Goal: Task Accomplishment & Management: Use online tool/utility

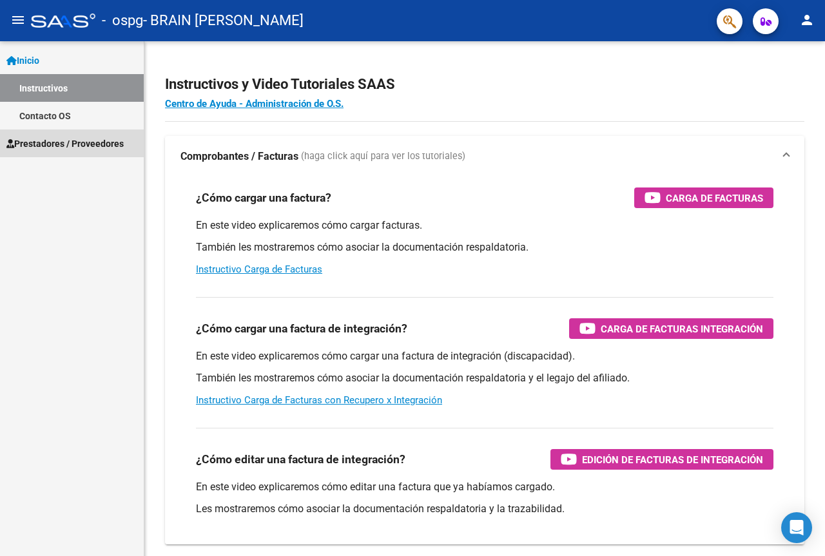
click at [91, 139] on span "Prestadores / Proveedores" at bounding box center [64, 144] width 117 height 14
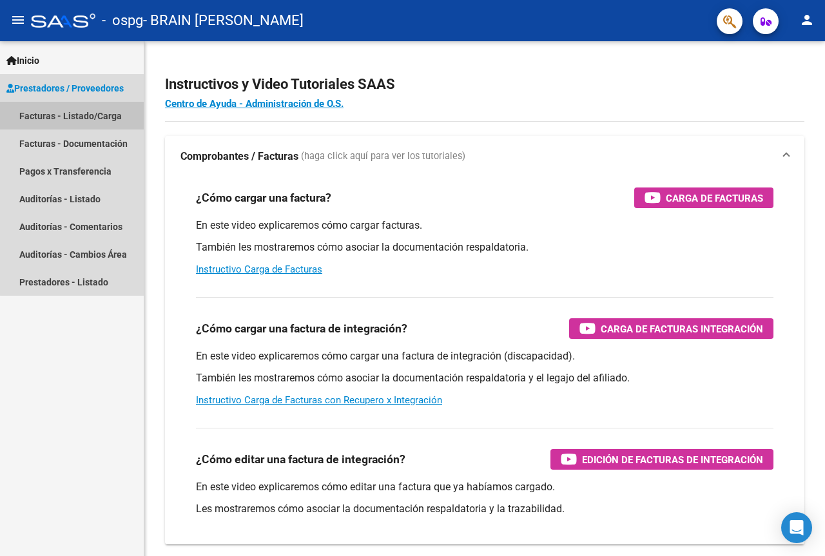
click at [86, 115] on link "Facturas - Listado/Carga" at bounding box center [72, 116] width 144 height 28
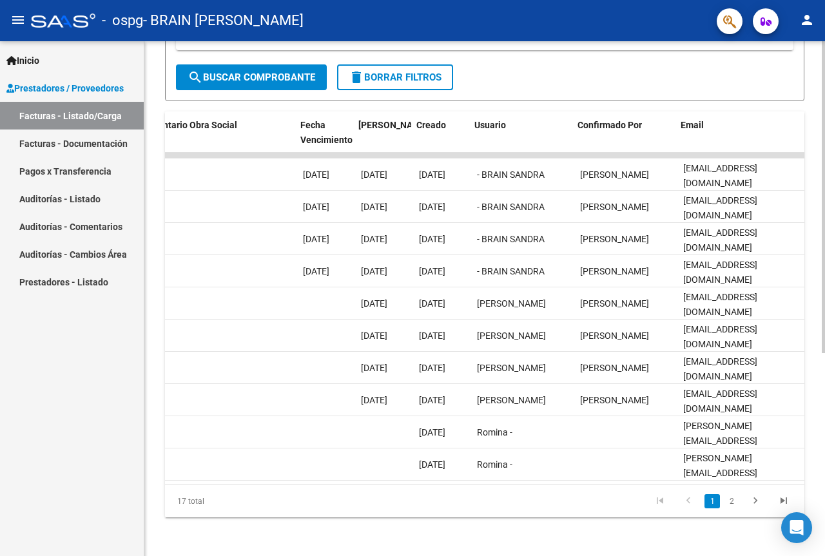
scroll to position [0, 2078]
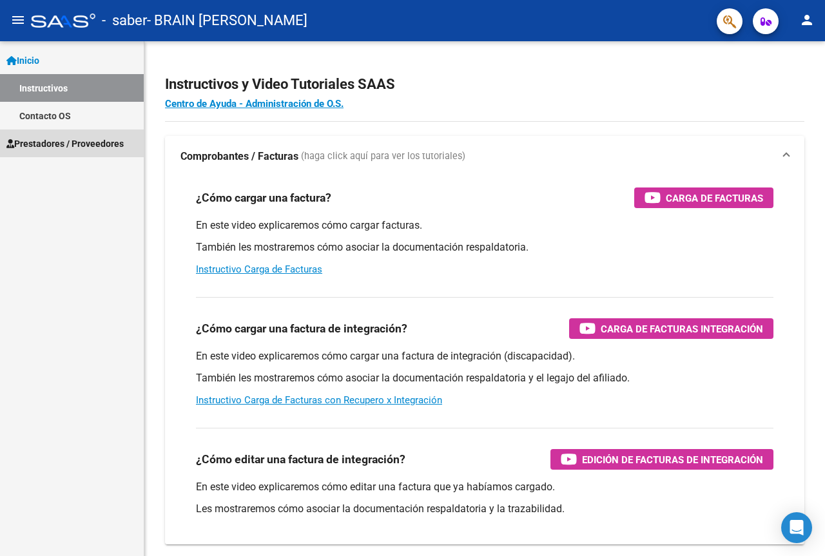
click at [75, 146] on span "Prestadores / Proveedores" at bounding box center [64, 144] width 117 height 14
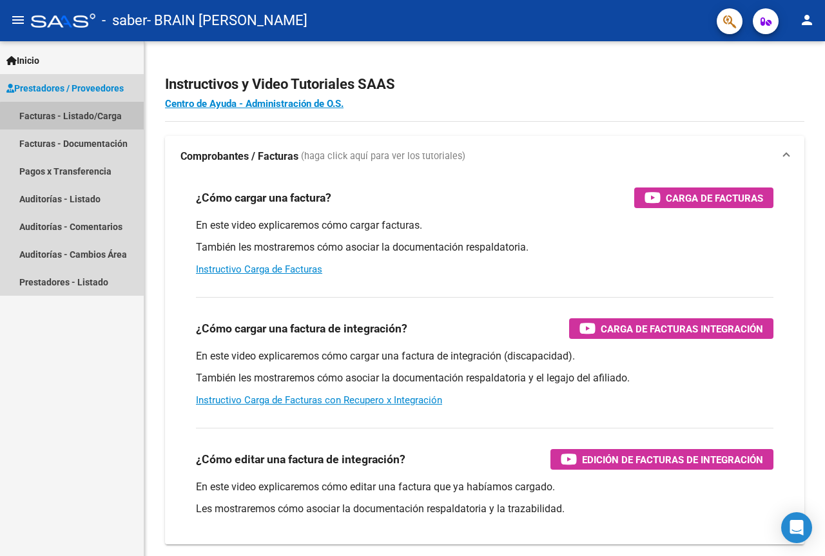
click at [88, 117] on link "Facturas - Listado/Carga" at bounding box center [72, 116] width 144 height 28
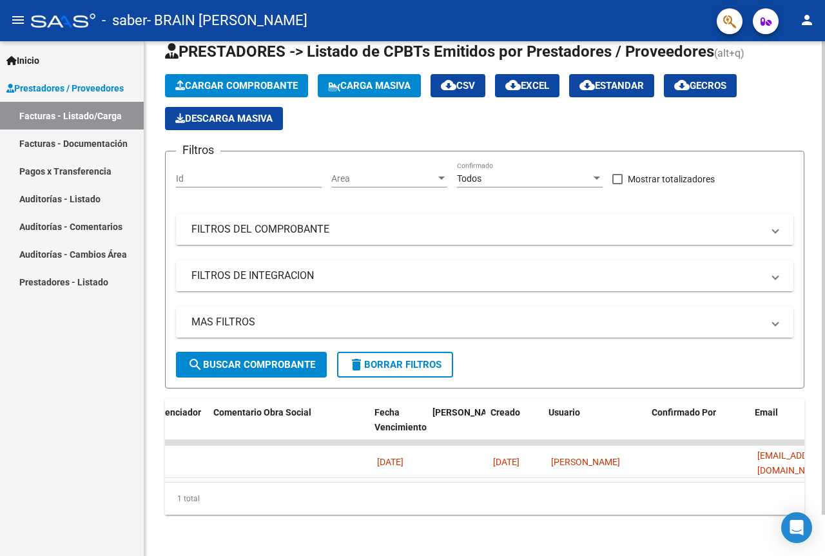
scroll to position [0, 2078]
